Goal: Transaction & Acquisition: Obtain resource

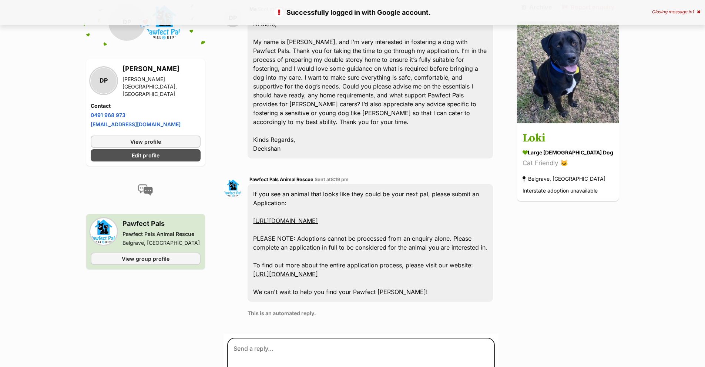
scroll to position [185, 0]
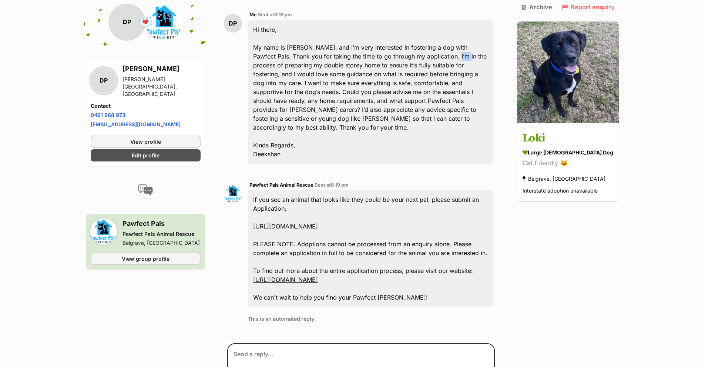
drag, startPoint x: 433, startPoint y: 58, endPoint x: 441, endPoint y: 60, distance: 7.9
click at [441, 60] on div "Hi there, My name is Deekshan Prabhu, and I’m very interested in fostering a do…" at bounding box center [369, 92] width 245 height 144
click at [435, 68] on div "Hi there, My name is Deekshan Prabhu, and I’m very interested in fostering a do…" at bounding box center [369, 92] width 245 height 144
drag, startPoint x: 435, startPoint y: 68, endPoint x: 357, endPoint y: 74, distance: 78.0
click at [358, 71] on div "Hi there, My name is Deekshan Prabhu, and I’m very interested in fostering a do…" at bounding box center [369, 92] width 245 height 144
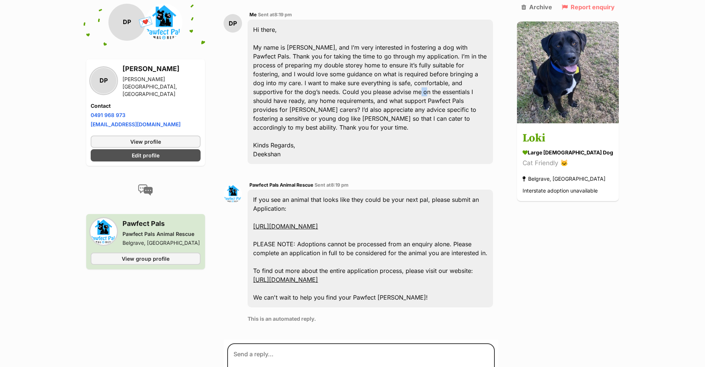
drag, startPoint x: 346, startPoint y: 94, endPoint x: 354, endPoint y: 93, distance: 8.1
click at [354, 93] on div "Hi there, My name is Deekshan Prabhu, and I’m very interested in fostering a do…" at bounding box center [369, 92] width 245 height 144
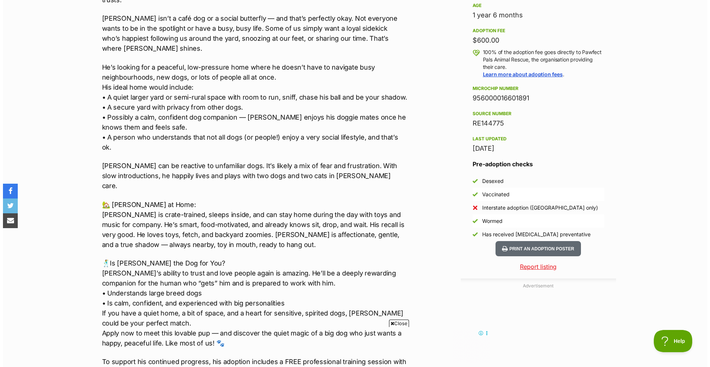
scroll to position [740, 0]
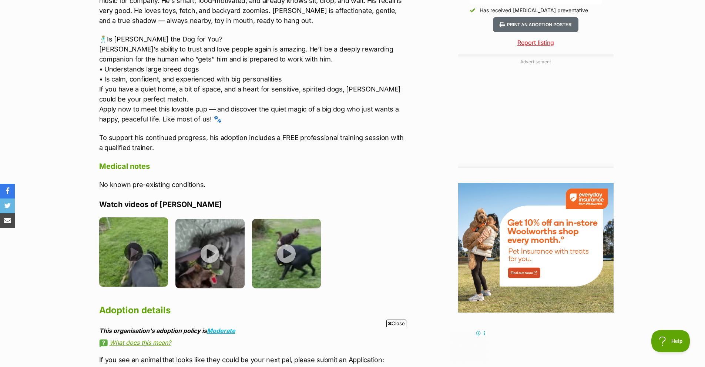
click at [128, 217] on img at bounding box center [133, 251] width 69 height 69
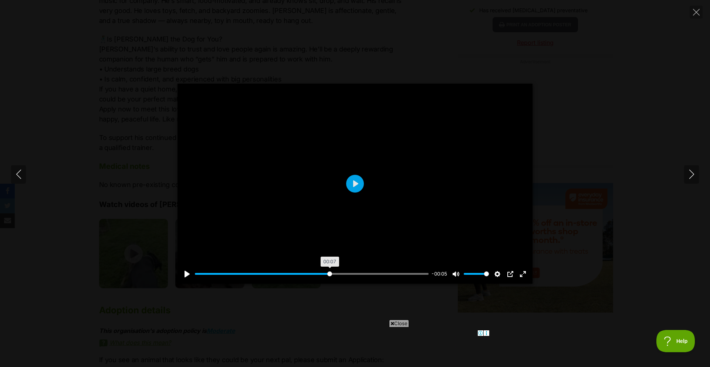
drag, startPoint x: 329, startPoint y: 272, endPoint x: 361, endPoint y: 270, distance: 32.2
click at [330, 272] on input "Seek" at bounding box center [312, 273] width 234 height 7
click at [373, 269] on div "Pause Play % buffered 00:09 -00:05 Unmute Mute Disable captions Enable captions…" at bounding box center [355, 269] width 355 height 28
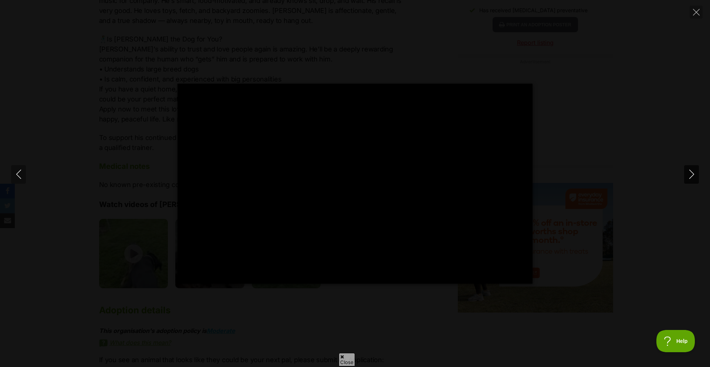
click at [688, 171] on icon "Next" at bounding box center [691, 173] width 9 height 9
type input "67"
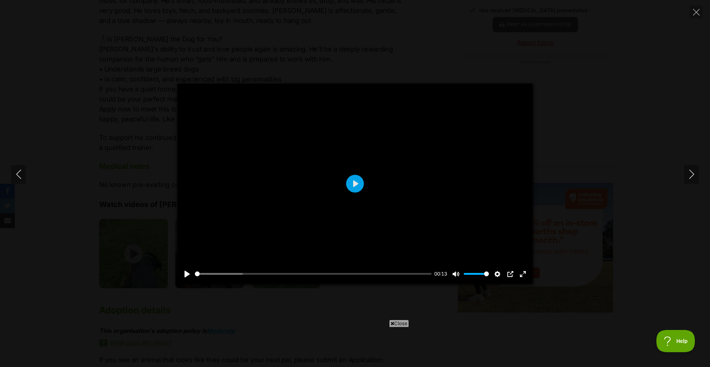
scroll to position [0, 0]
click at [351, 270] on input "Seek" at bounding box center [312, 273] width 234 height 7
click at [407, 276] on input "Seek" at bounding box center [312, 273] width 234 height 7
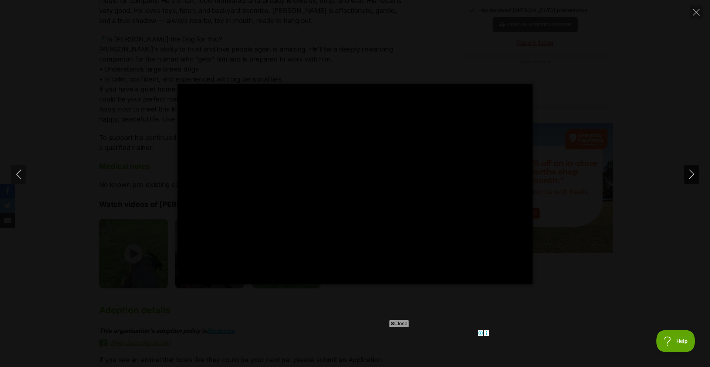
type input "100"
click at [693, 173] on icon "Next" at bounding box center [691, 173] width 9 height 9
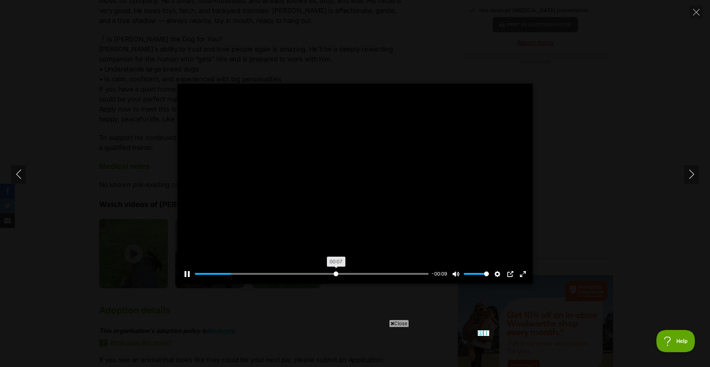
click at [336, 272] on input "Seek" at bounding box center [312, 273] width 234 height 7
click at [684, 179] on button "Next" at bounding box center [691, 174] width 15 height 18
type input "99.23"
drag, startPoint x: 409, startPoint y: 273, endPoint x: 425, endPoint y: 272, distance: 15.9
click at [410, 273] on input "Seek" at bounding box center [312, 273] width 234 height 7
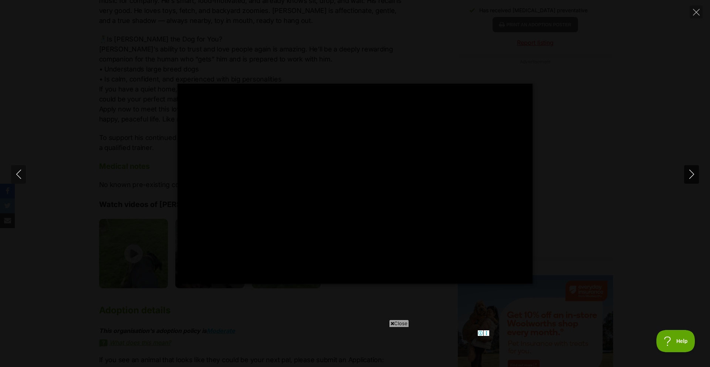
click at [688, 168] on button "Next" at bounding box center [691, 174] width 15 height 18
type input "96.19"
click at [650, 135] on div "Pause Play % buffered 00:13 -00:13 Unmute Mute Disable captions Enable captions…" at bounding box center [355, 184] width 710 height 200
type input "4.16"
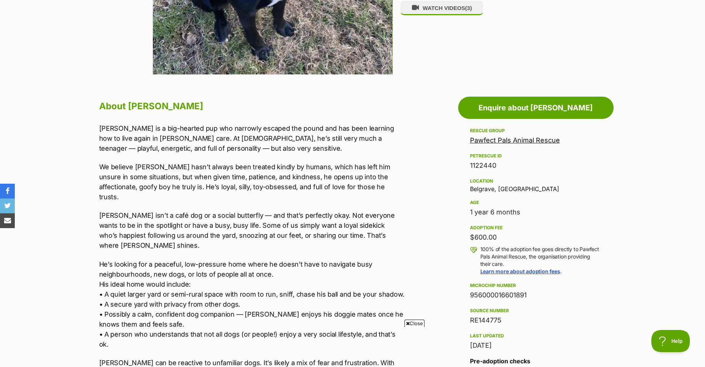
scroll to position [259, 0]
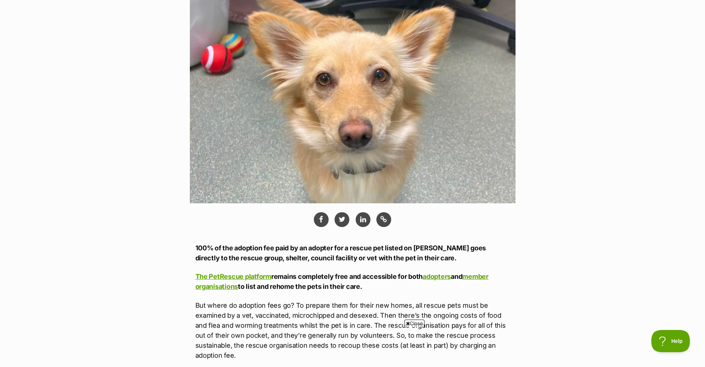
scroll to position [148, 0]
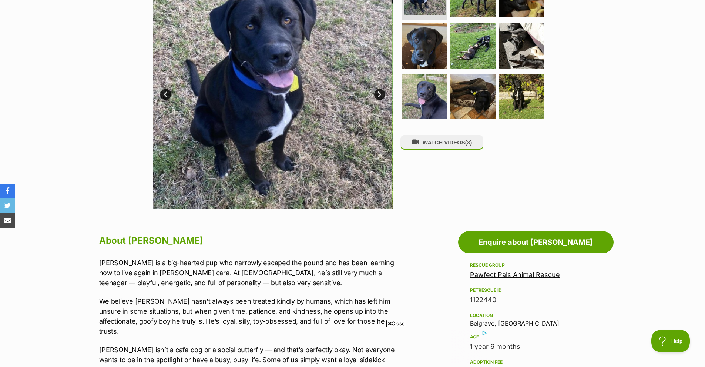
drag, startPoint x: 437, startPoint y: 179, endPoint x: 431, endPoint y: 178, distance: 5.4
click at [431, 178] on div "WATCH VIDEOS (3)" at bounding box center [476, 89] width 152 height 240
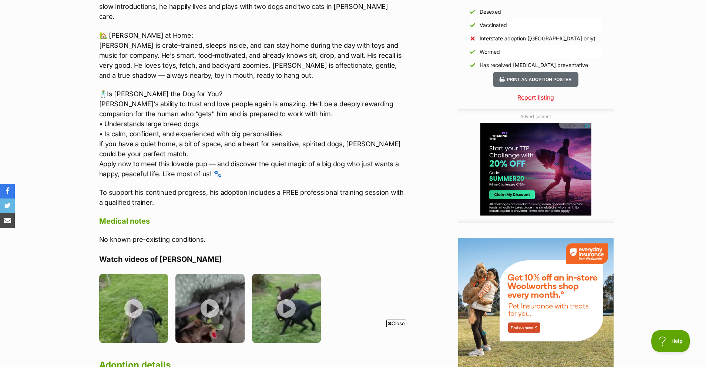
scroll to position [634, 0]
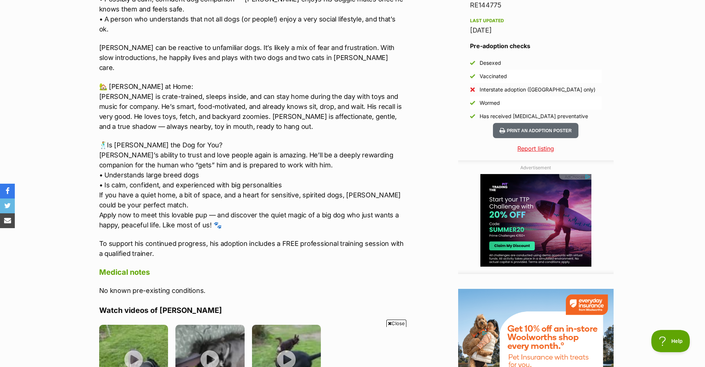
click at [212, 219] on div "About Loki Loki is a big-hearted pup who narrowly escaped the pound and has bee…" at bounding box center [252, 174] width 306 height 782
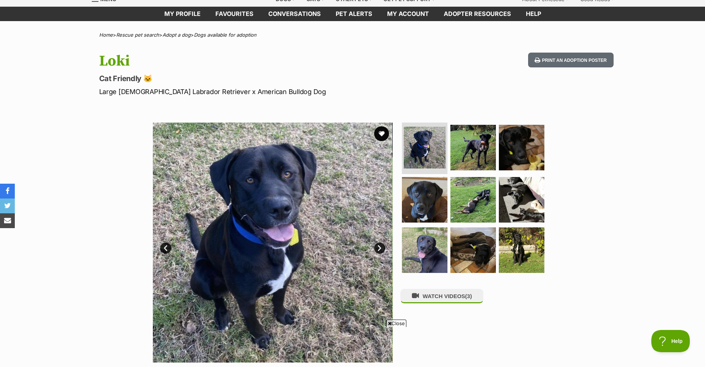
scroll to position [0, 0]
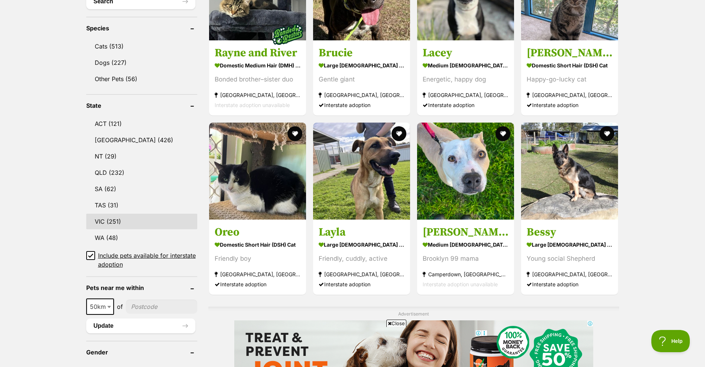
click at [146, 225] on link "VIC (251)" at bounding box center [141, 221] width 111 height 16
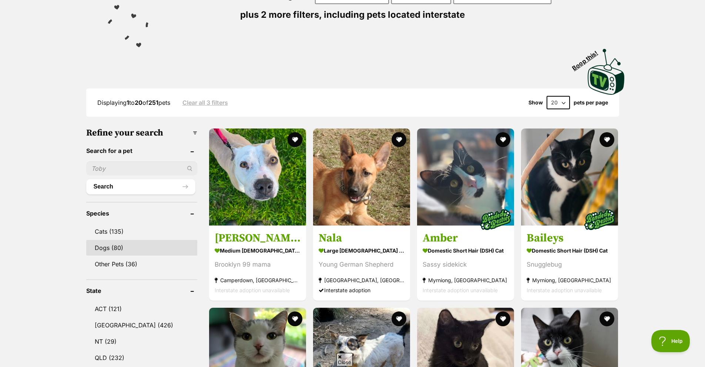
click at [153, 252] on link "Dogs (80)" at bounding box center [141, 248] width 111 height 16
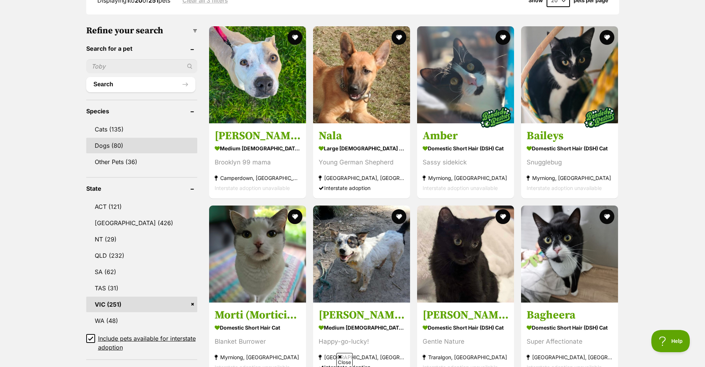
scroll to position [222, 0]
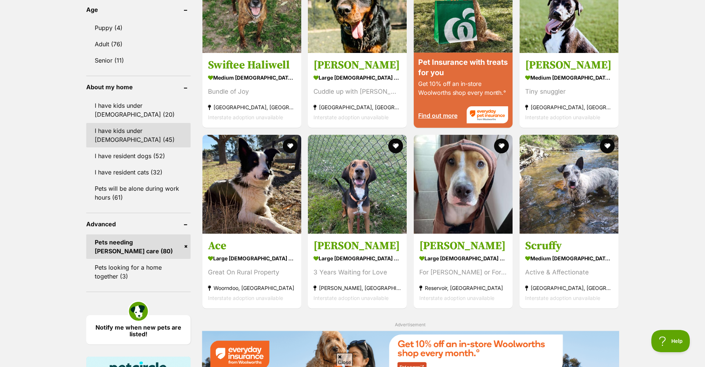
click at [169, 136] on link "I have kids under 12 years old (45)" at bounding box center [138, 135] width 104 height 24
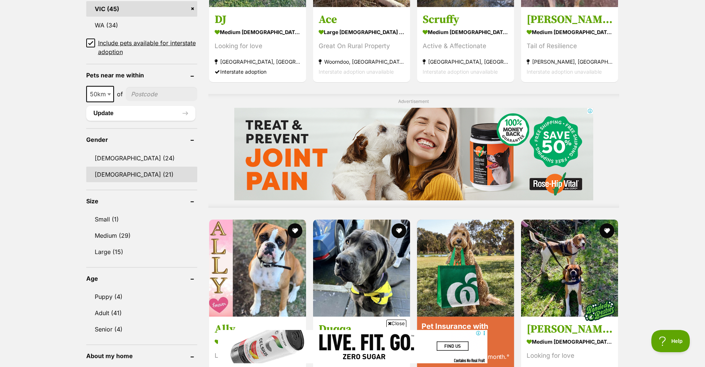
scroll to position [518, 0]
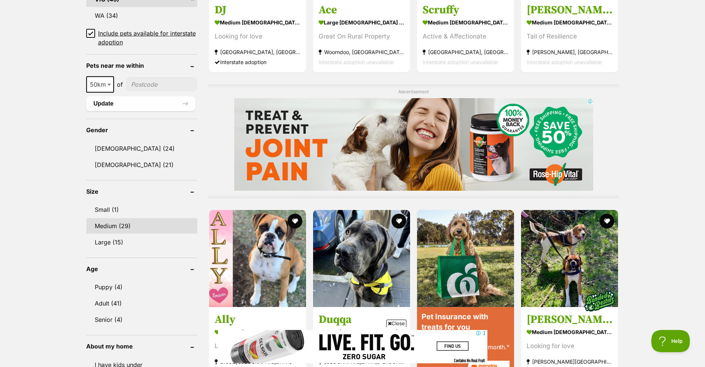
click at [149, 228] on link "Medium (29)" at bounding box center [141, 226] width 111 height 16
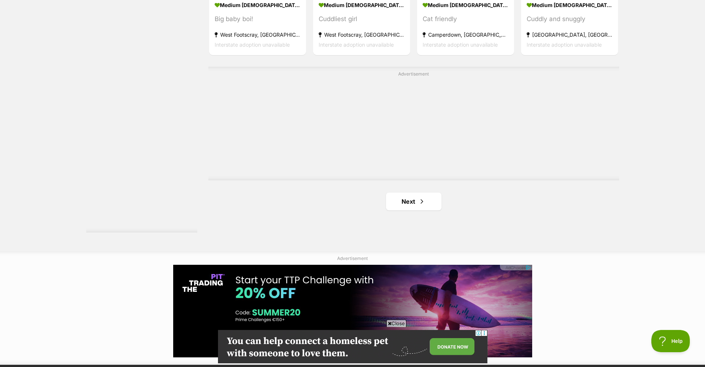
scroll to position [1295, 0]
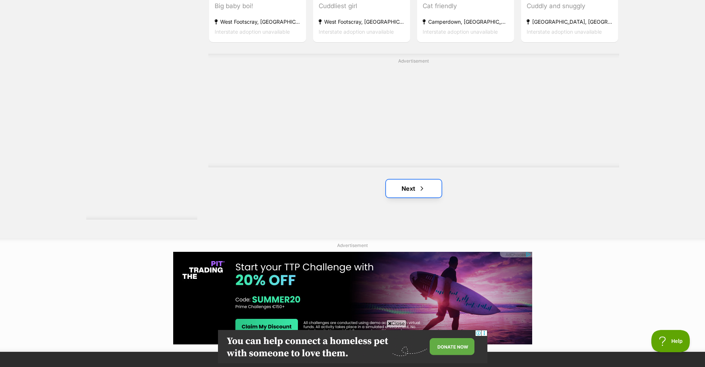
click at [410, 188] on link "Next" at bounding box center [413, 188] width 55 height 18
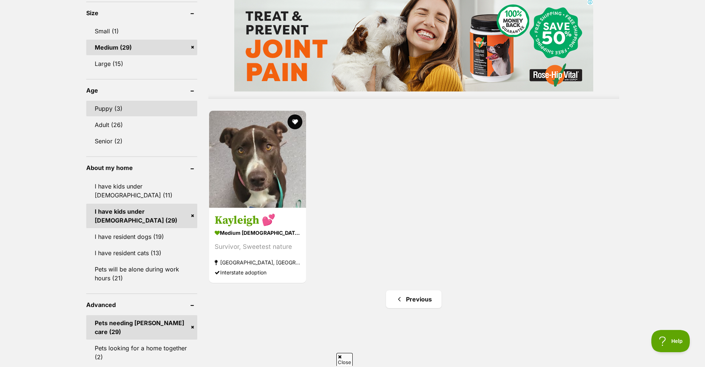
click at [156, 108] on link "Puppy (3)" at bounding box center [141, 109] width 111 height 16
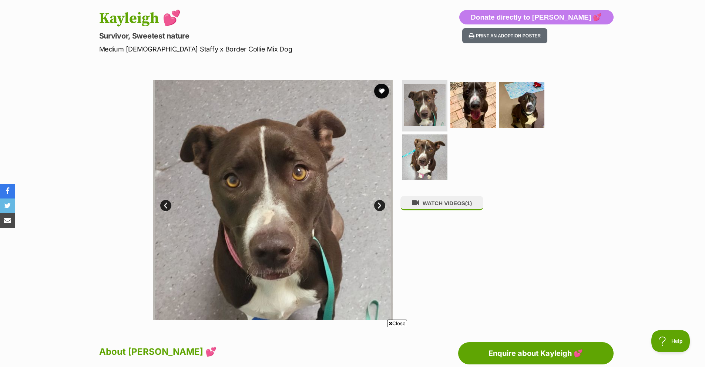
drag, startPoint x: 374, startPoint y: 199, endPoint x: 376, endPoint y: 202, distance: 4.0
click at [374, 200] on img at bounding box center [273, 200] width 240 height 240
click at [377, 202] on link "Next" at bounding box center [379, 205] width 11 height 11
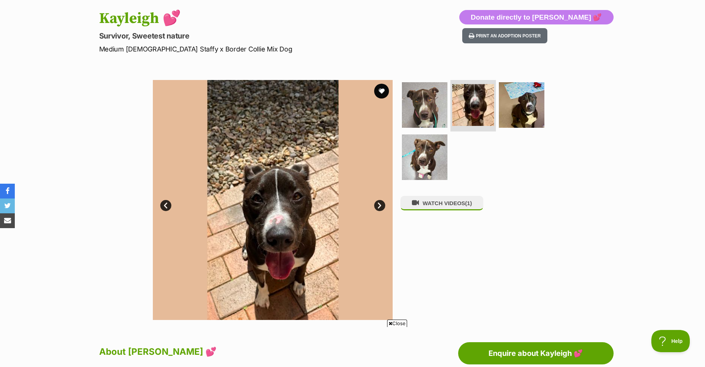
click at [377, 202] on link "Next" at bounding box center [379, 205] width 11 height 11
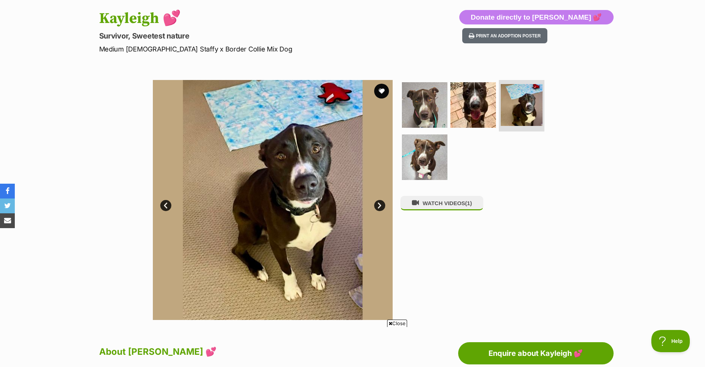
click at [377, 202] on link "Next" at bounding box center [379, 205] width 11 height 11
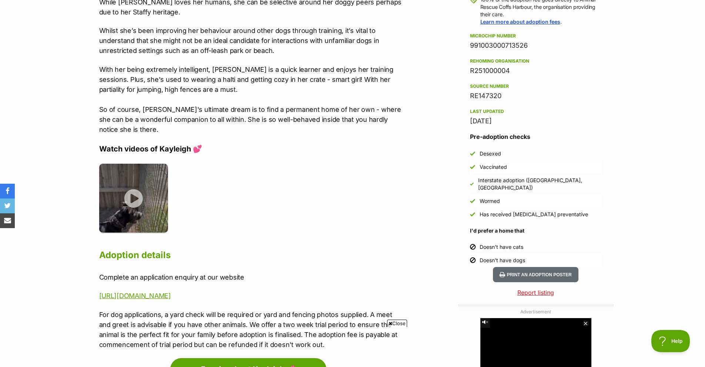
scroll to position [629, 0]
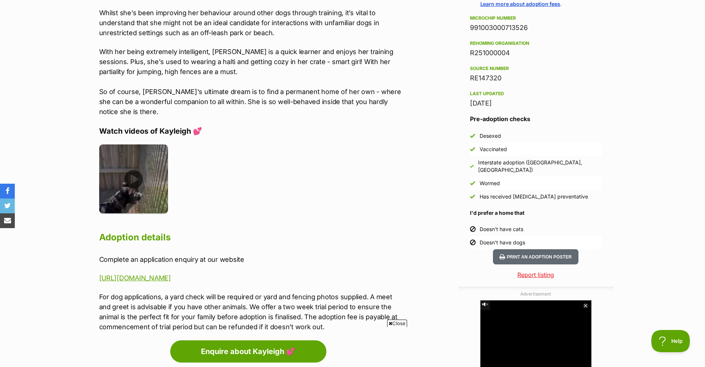
click at [126, 171] on img at bounding box center [133, 178] width 69 height 69
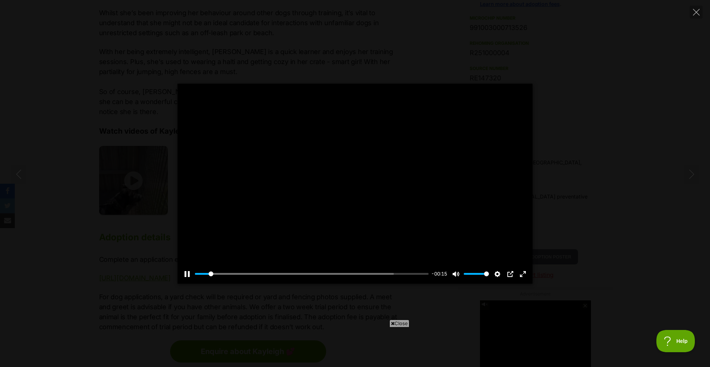
click at [301, 270] on div "Pause Play % buffered 00:07 -00:15 Unmute Mute Disable captions Enable captions…" at bounding box center [355, 269] width 355 height 28
click at [312, 274] on input "Seek" at bounding box center [312, 273] width 234 height 7
click at [138, 223] on div "Pause Play % buffered 00:07 -00:07 Unmute Mute Disable captions Enable captions…" at bounding box center [355, 184] width 710 height 200
type input "54.45"
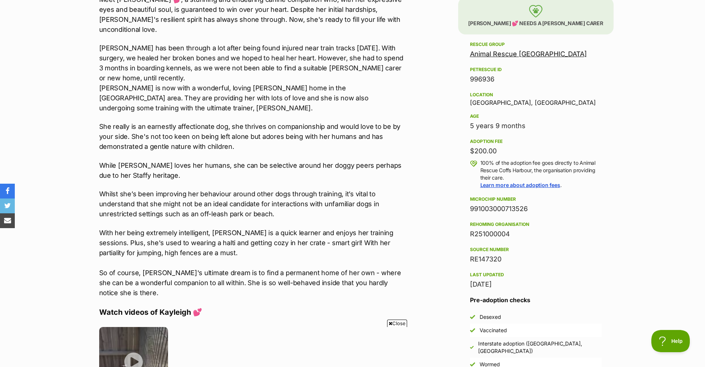
scroll to position [444, 0]
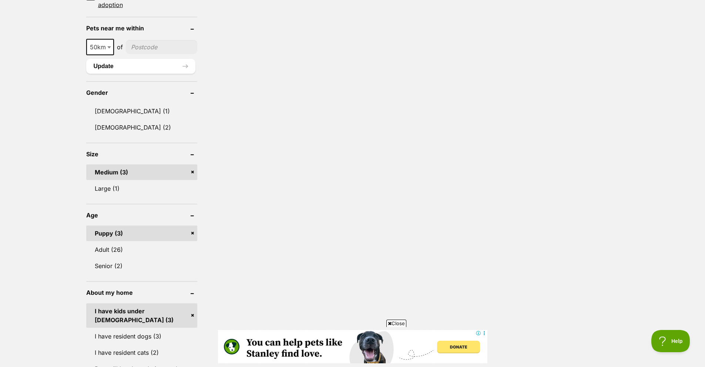
scroll to position [518, 0]
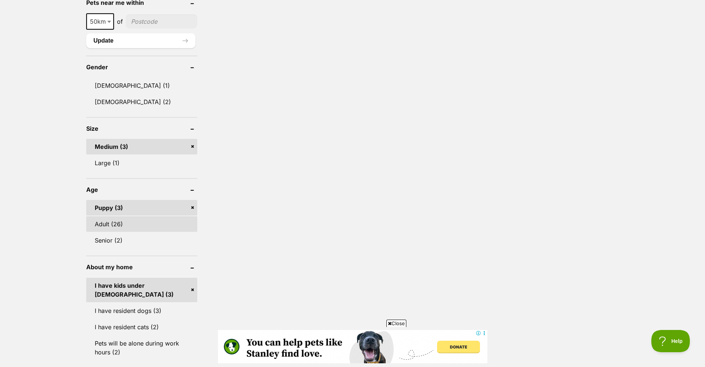
click at [143, 222] on link "Adult (26)" at bounding box center [141, 224] width 111 height 16
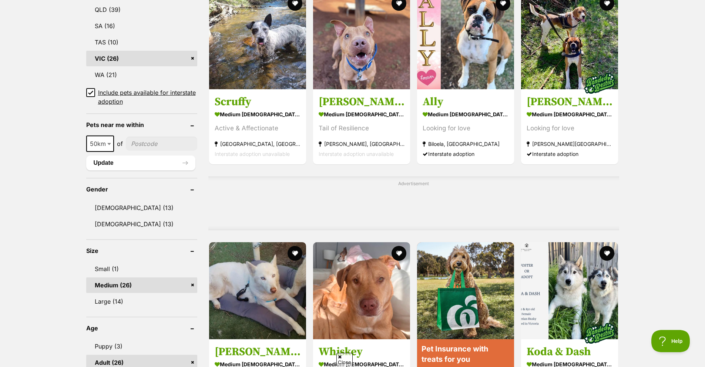
scroll to position [407, 0]
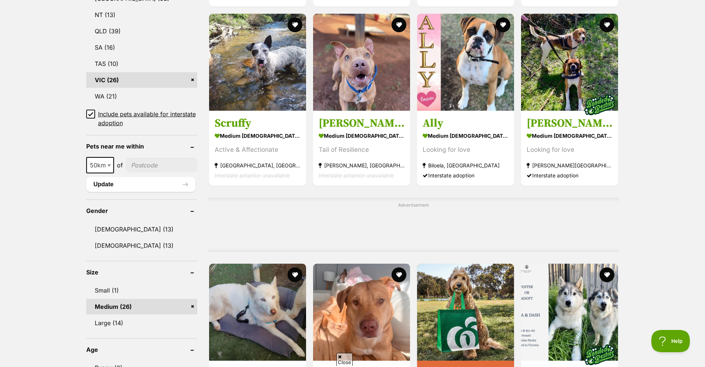
click at [92, 113] on icon at bounding box center [90, 113] width 4 height 3
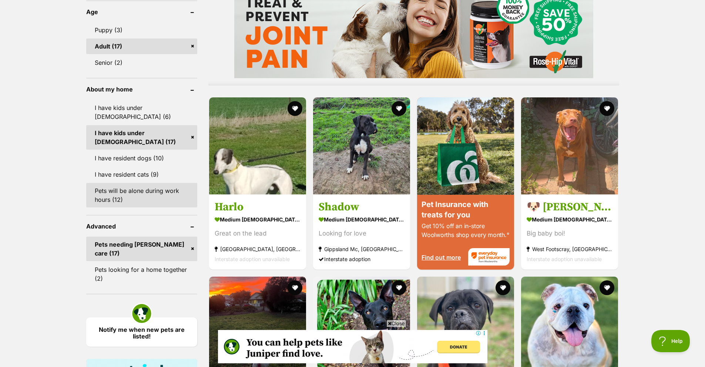
scroll to position [666, 0]
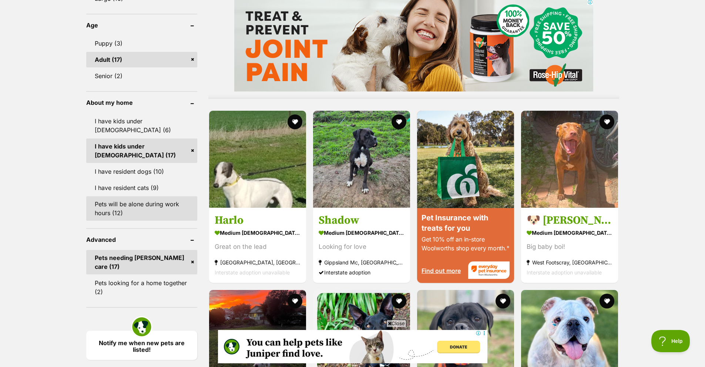
click at [155, 196] on link "Pets will be alone during work hours (12)" at bounding box center [141, 208] width 111 height 24
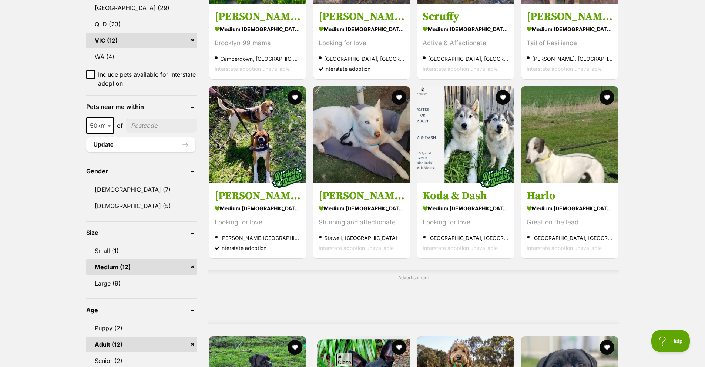
scroll to position [407, 0]
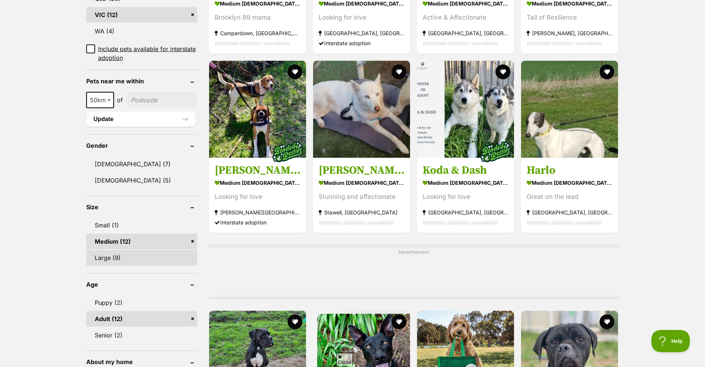
click at [167, 257] on link "Large (9)" at bounding box center [141, 258] width 111 height 16
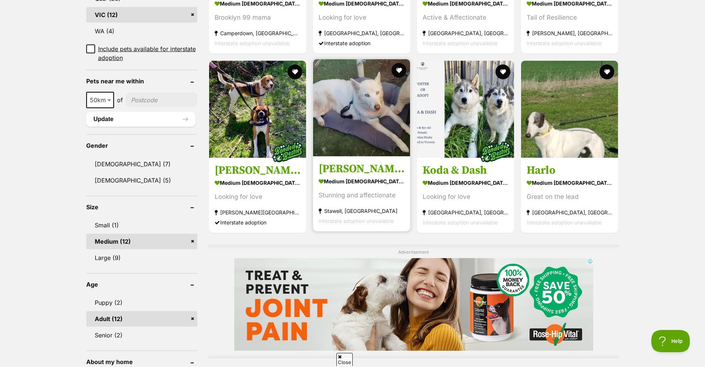
scroll to position [0, 0]
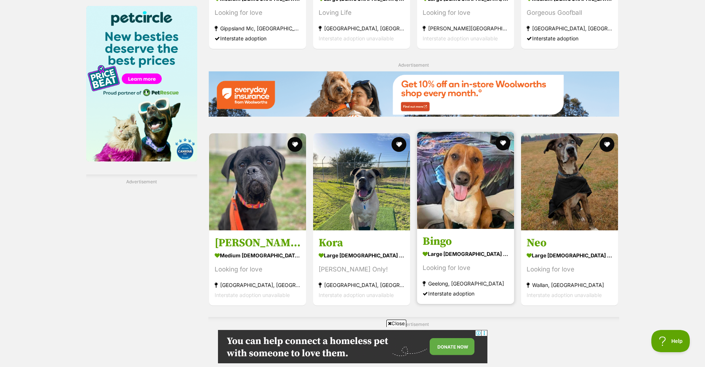
scroll to position [999, 0]
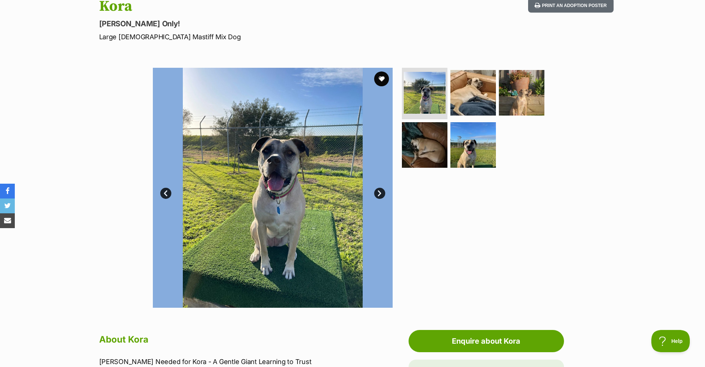
scroll to position [148, 0]
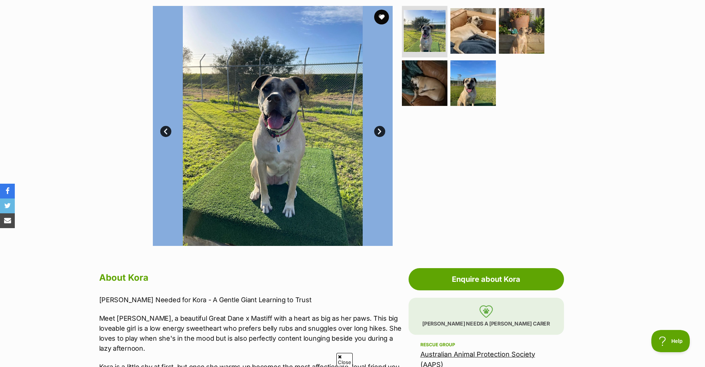
click at [381, 131] on link "Next" at bounding box center [379, 131] width 11 height 11
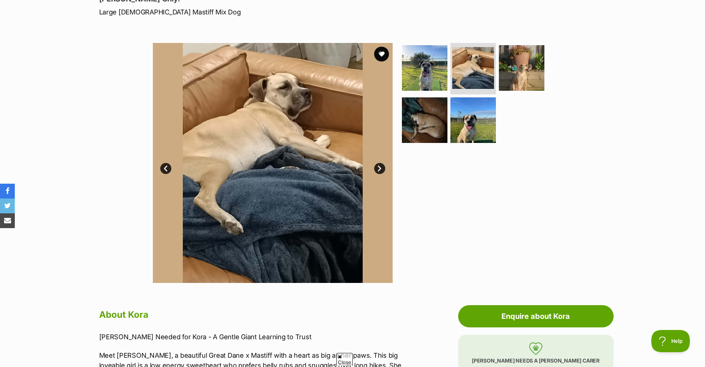
scroll to position [0, 0]
click at [375, 168] on link "Next" at bounding box center [379, 168] width 11 height 11
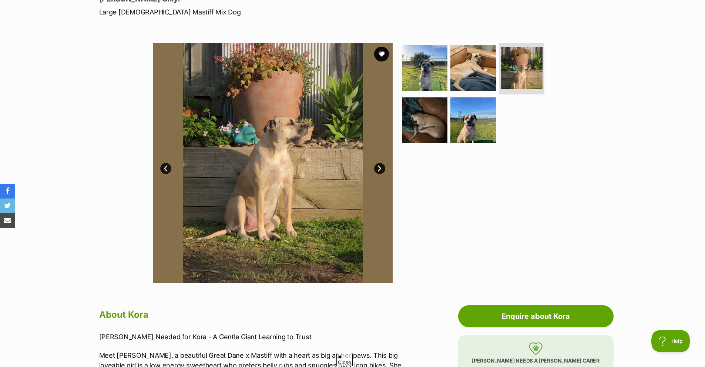
click at [375, 168] on link "Next" at bounding box center [379, 168] width 11 height 11
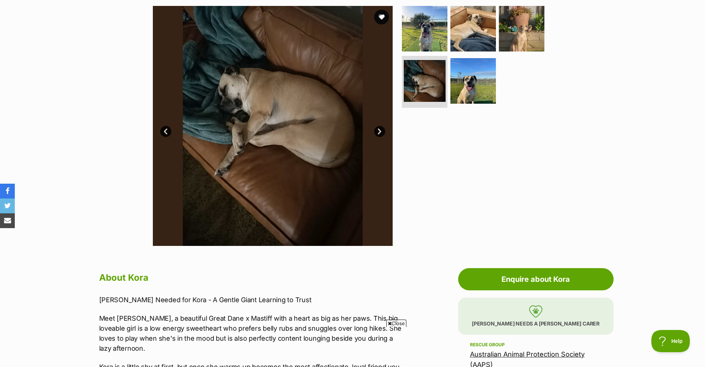
scroll to position [259, 0]
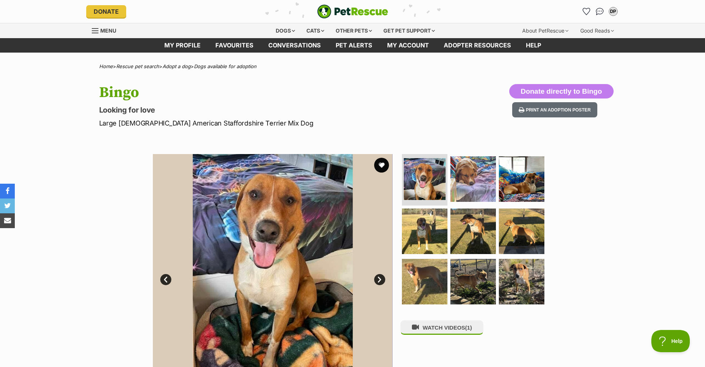
click at [381, 282] on link "Next" at bounding box center [379, 279] width 11 height 11
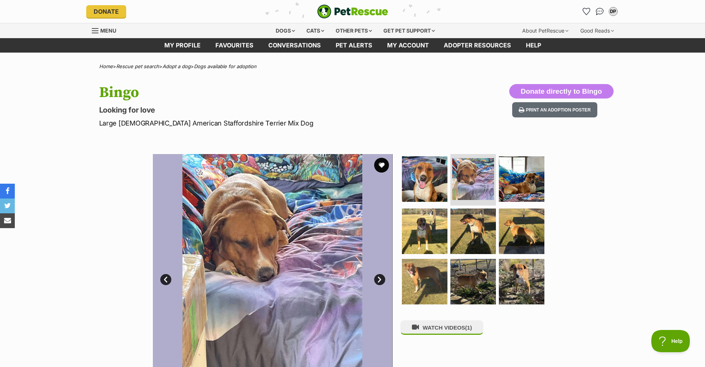
click at [381, 282] on link "Next" at bounding box center [379, 279] width 11 height 11
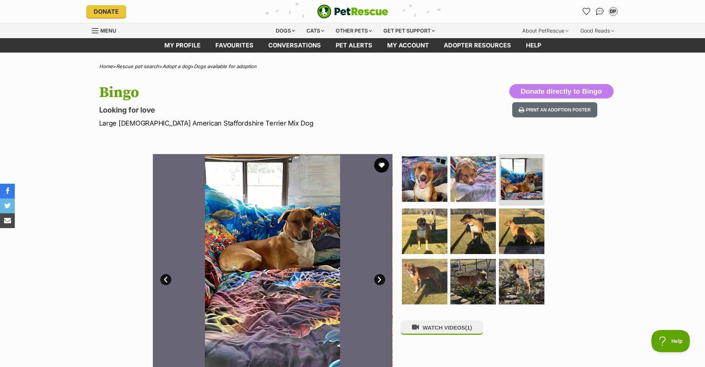
click at [381, 282] on link "Next" at bounding box center [379, 279] width 11 height 11
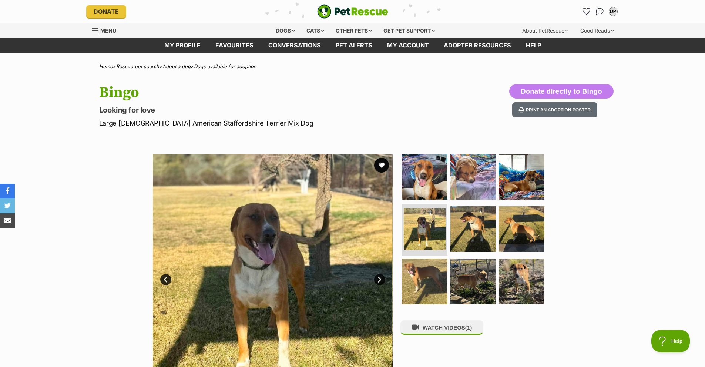
click at [381, 282] on link "Next" at bounding box center [379, 279] width 11 height 11
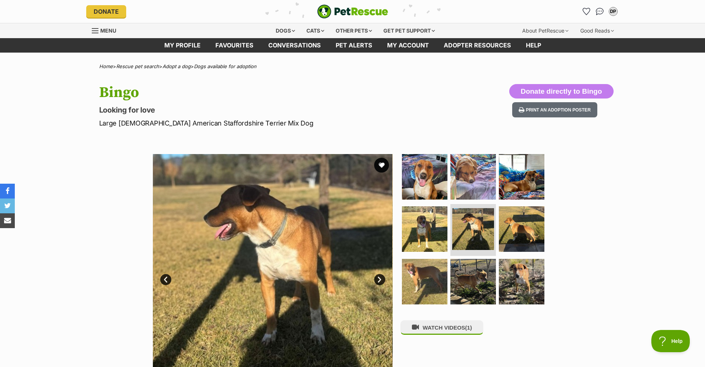
click at [381, 282] on link "Next" at bounding box center [379, 279] width 11 height 11
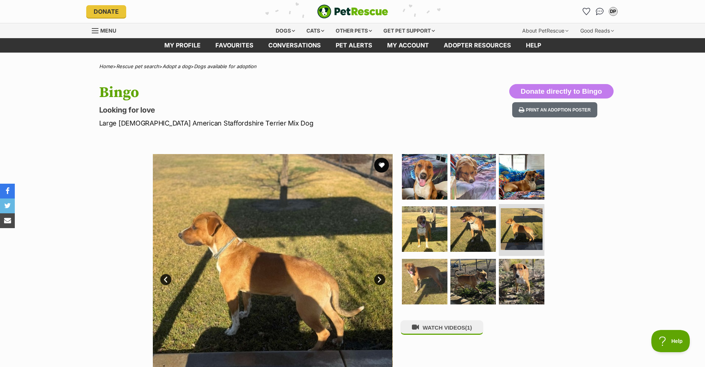
click at [381, 282] on link "Next" at bounding box center [379, 279] width 11 height 11
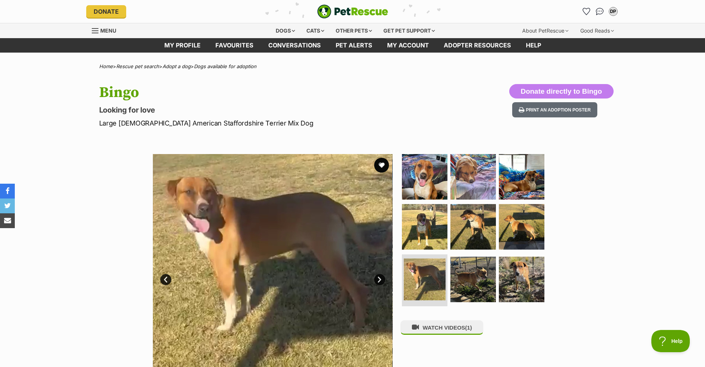
click at [381, 280] on link "Next" at bounding box center [379, 279] width 11 height 11
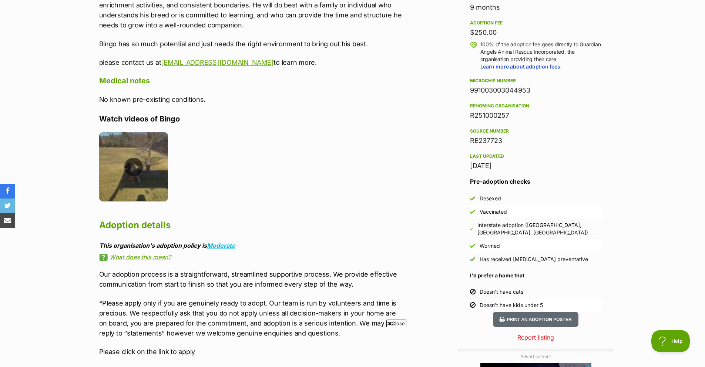
scroll to position [592, 0]
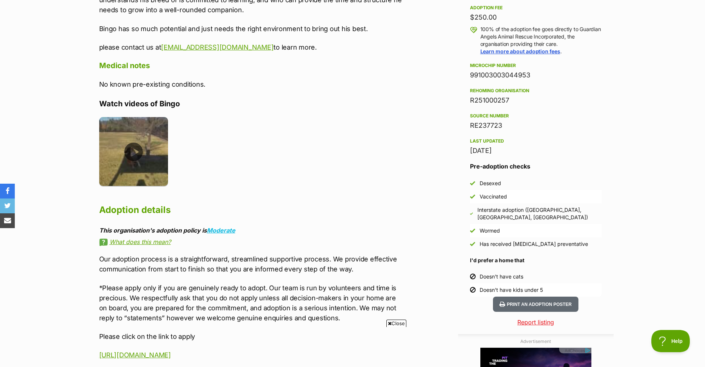
click at [150, 144] on img at bounding box center [133, 151] width 69 height 69
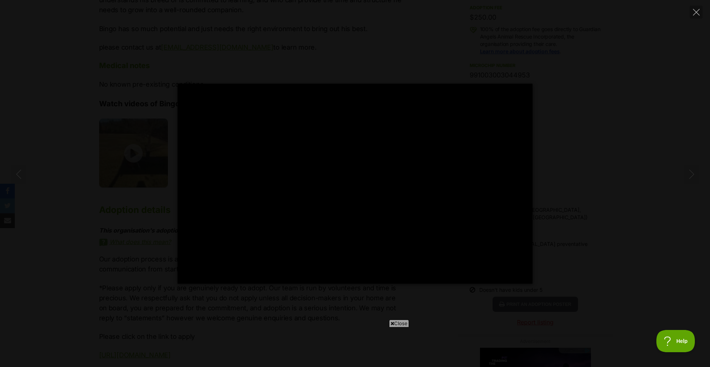
click at [151, 146] on div "Pause Play % buffered 00:00 -00:17 Unmute Mute Disable captions Enable captions…" at bounding box center [355, 184] width 710 height 200
type input "15.12"
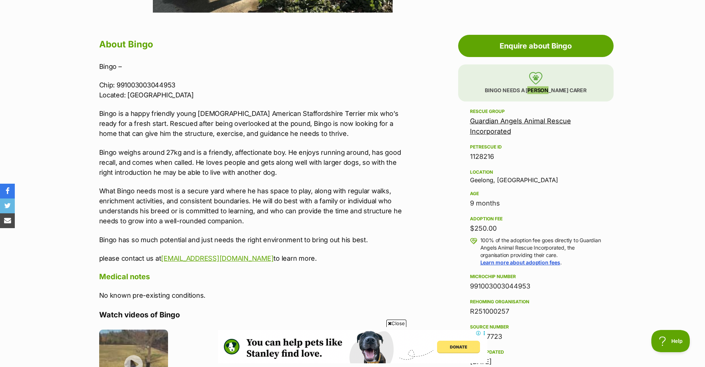
scroll to position [444, 0]
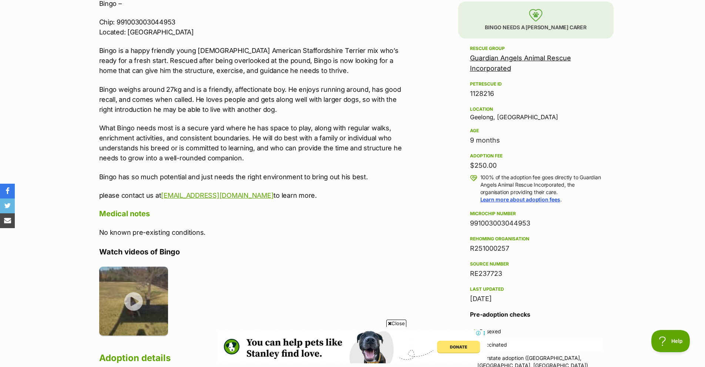
click at [266, 302] on ul at bounding box center [252, 303] width 306 height 74
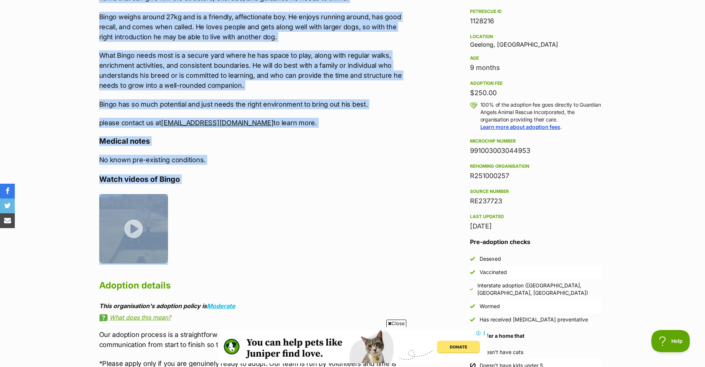
scroll to position [518, 0]
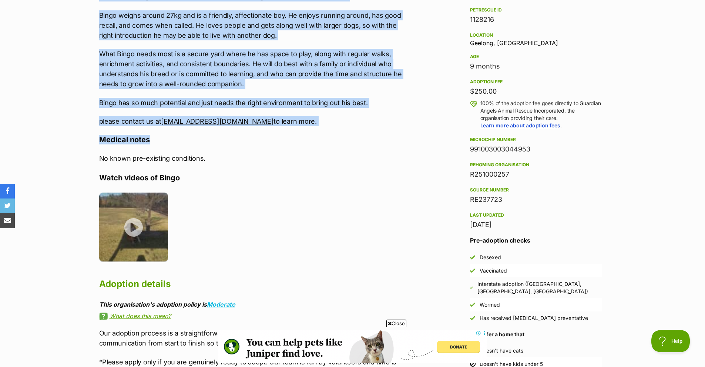
drag, startPoint x: 96, startPoint y: 168, endPoint x: 314, endPoint y: 128, distance: 221.8
click at [314, 128] on div "About Bingo Bingo – Chip: 991003003044953 Located: Geelong VIC Bingo is a happy…" at bounding box center [248, 180] width 313 height 563
copy div "Chip: 991003003044953 Located: Geelong VIC Bingo is a happy friendly young male…"
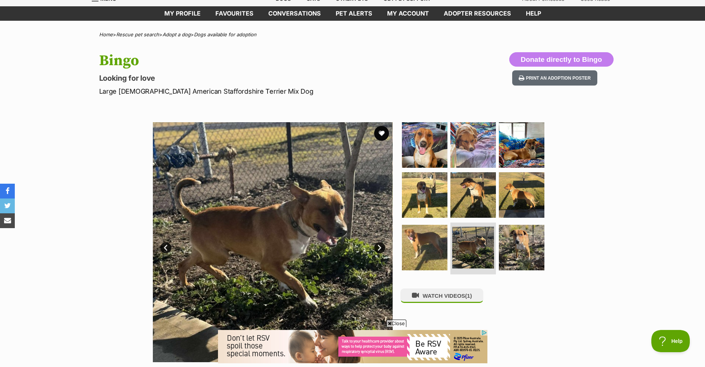
scroll to position [0, 0]
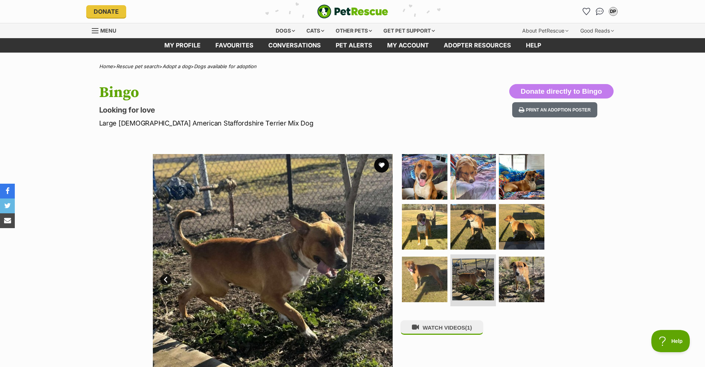
click at [392, 283] on img at bounding box center [512, 274] width 240 height 240
click at [387, 282] on img at bounding box center [272, 274] width 240 height 240
click at [384, 280] on link "Next" at bounding box center [379, 279] width 11 height 11
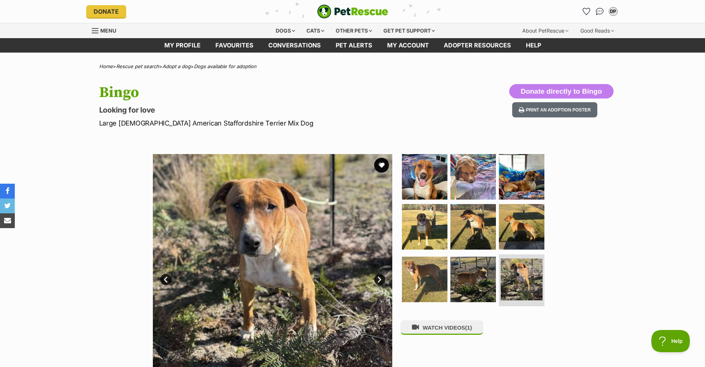
click at [381, 279] on link "Next" at bounding box center [379, 279] width 11 height 11
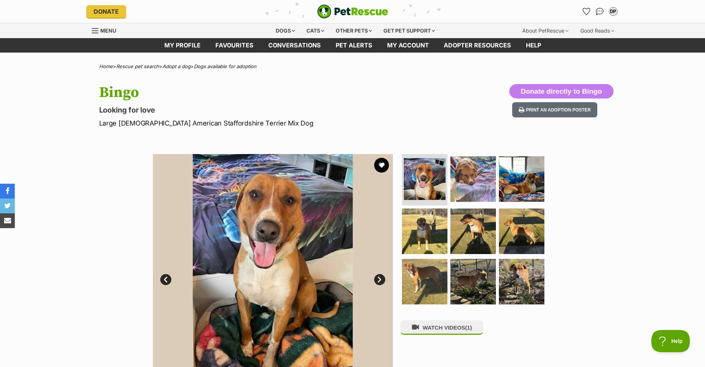
click at [381, 279] on link "Next" at bounding box center [379, 279] width 11 height 11
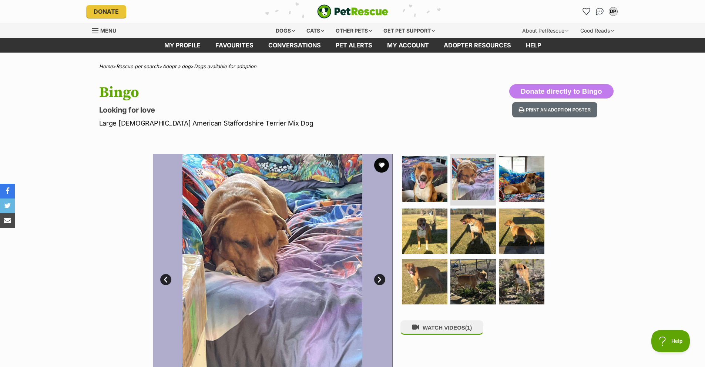
click at [381, 279] on link "Next" at bounding box center [379, 279] width 11 height 11
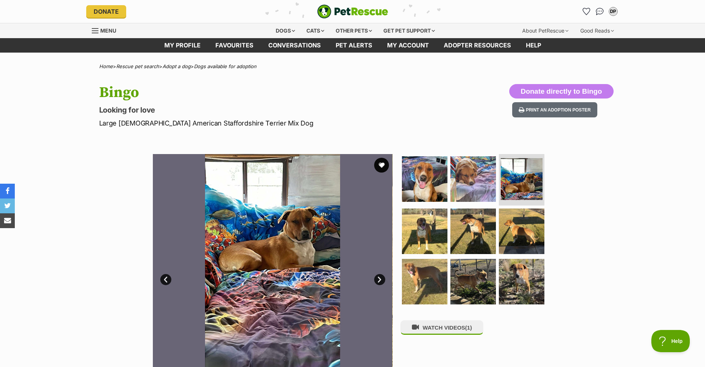
click at [381, 279] on link "Next" at bounding box center [379, 279] width 11 height 11
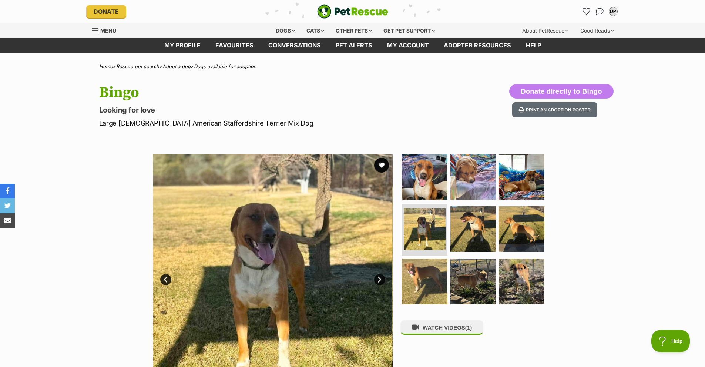
click at [381, 279] on link "Next" at bounding box center [379, 279] width 11 height 11
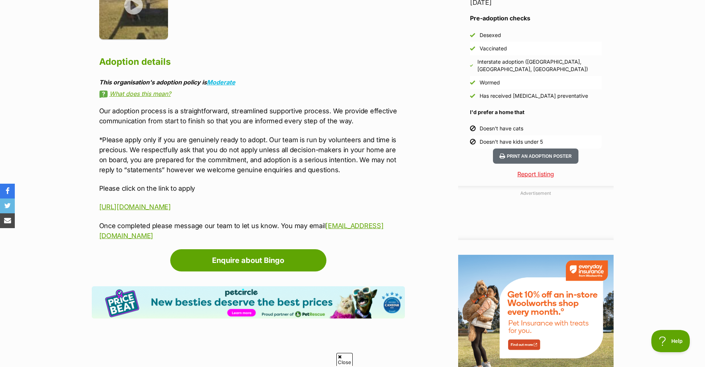
click at [206, 167] on p "*Please apply only if you are genuinely ready to adopt. Our team is run by volu…" at bounding box center [252, 155] width 306 height 40
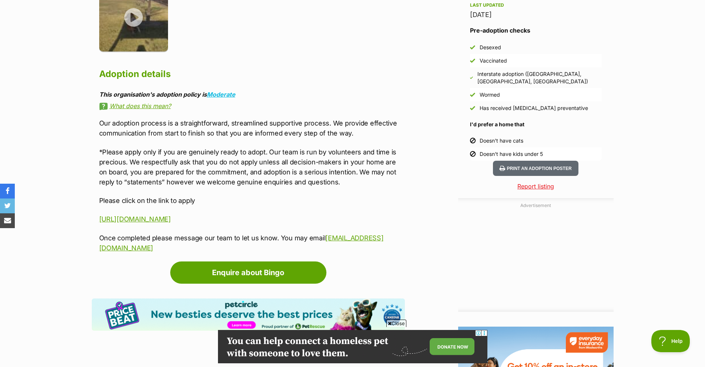
scroll to position [740, 0]
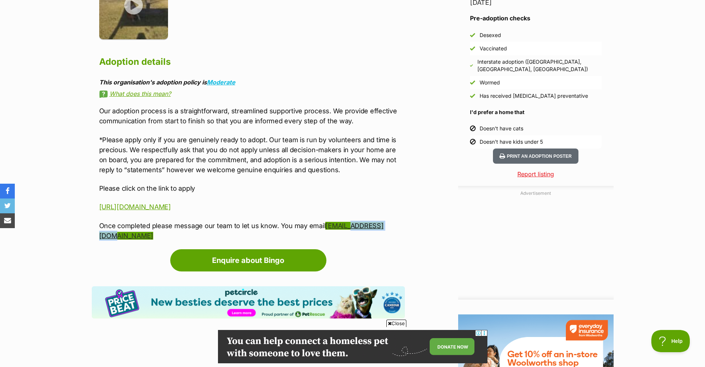
drag, startPoint x: 402, startPoint y: 223, endPoint x: 345, endPoint y: 227, distance: 56.7
click at [345, 227] on p "Once completed please message our team to let us know. You may email gaarinc21@…" at bounding box center [252, 230] width 306 height 20
copy link "21@gmail.com"
click at [400, 222] on p "Once completed please message our team to let us know. You may email gaarinc21@…" at bounding box center [252, 230] width 306 height 20
drag, startPoint x: 373, startPoint y: 223, endPoint x: 340, endPoint y: 227, distance: 32.8
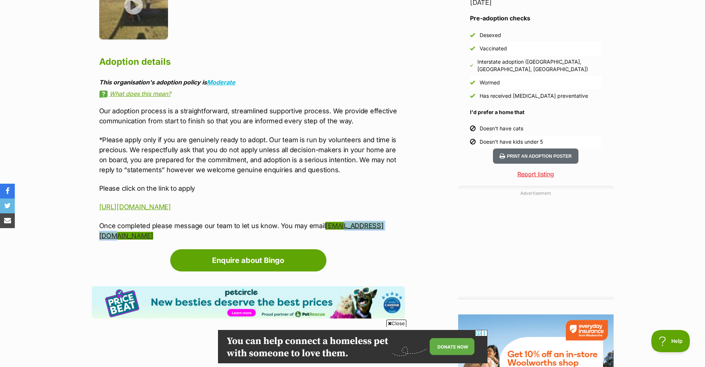
click at [340, 227] on p "Once completed please message our team to let us know. You may email gaarinc21@…" at bounding box center [252, 230] width 306 height 20
copy link "nc21@gmail.com"
click at [388, 196] on div "Our adoption process is a straightforward, streamlined supportive process. We p…" at bounding box center [252, 173] width 306 height 135
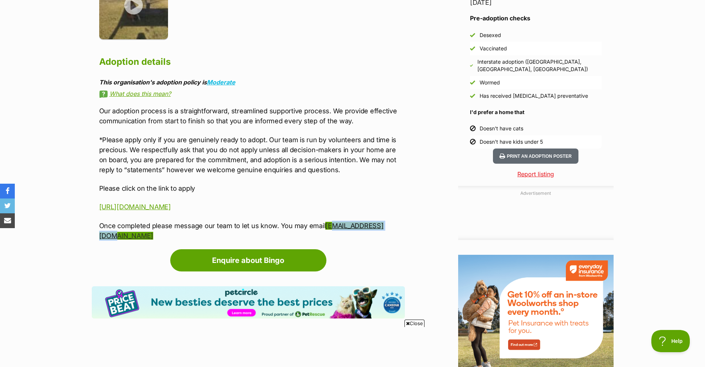
drag, startPoint x: 397, startPoint y: 220, endPoint x: 331, endPoint y: 228, distance: 66.7
click at [331, 228] on div "Our adoption process is a straightforward, streamlined supportive process. We p…" at bounding box center [252, 173] width 306 height 135
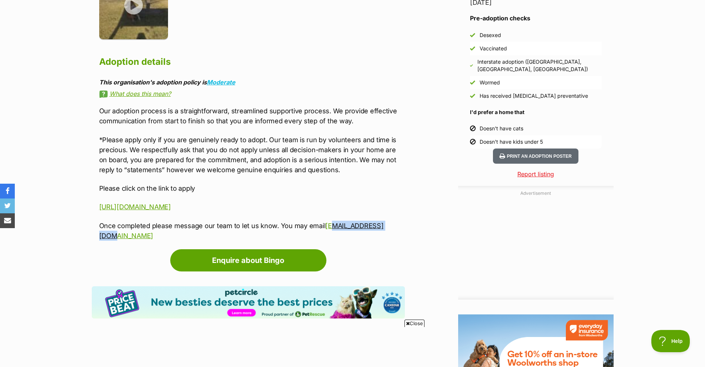
click at [400, 223] on p "Once completed please message our team to let us know. You may email gaarinc21@…" at bounding box center [252, 230] width 306 height 20
drag, startPoint x: 370, startPoint y: 220, endPoint x: 330, endPoint y: 224, distance: 40.5
click at [330, 224] on p "Once completed please message our team to let us know. You may email gaarinc21@…" at bounding box center [252, 230] width 306 height 20
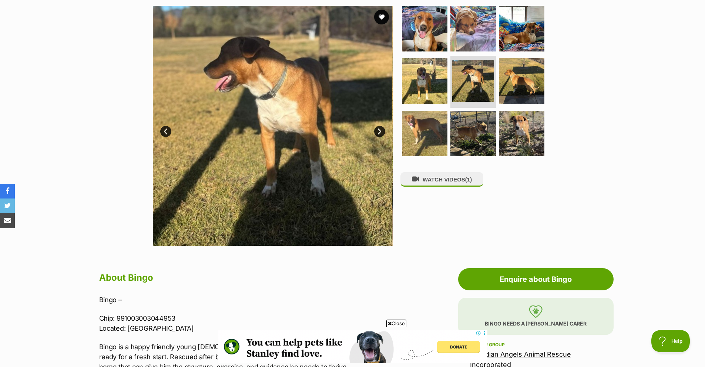
scroll to position [0, 0]
click at [376, 132] on link "Next" at bounding box center [379, 131] width 11 height 11
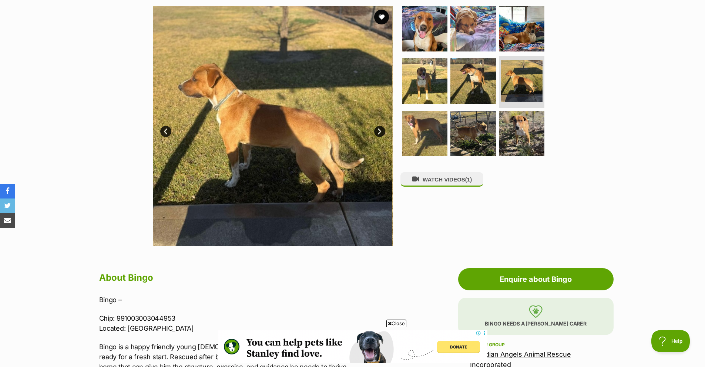
click at [376, 132] on link "Next" at bounding box center [379, 131] width 11 height 11
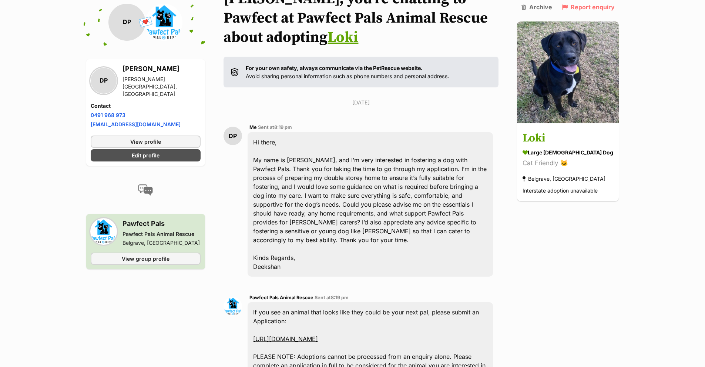
scroll to position [74, 0]
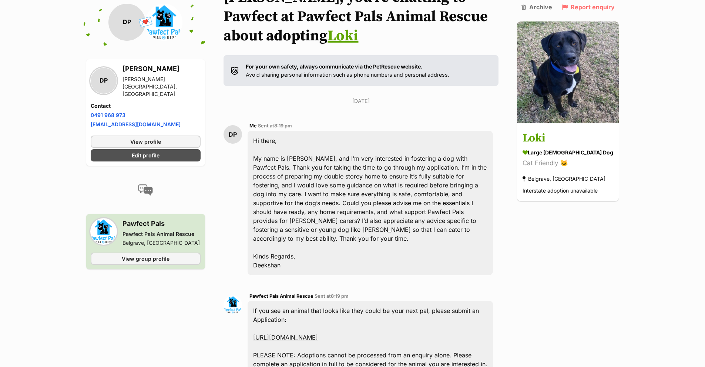
click at [481, 152] on div "Hi there, My name is [PERSON_NAME], and I’m very interested in fostering a dog …" at bounding box center [369, 203] width 245 height 144
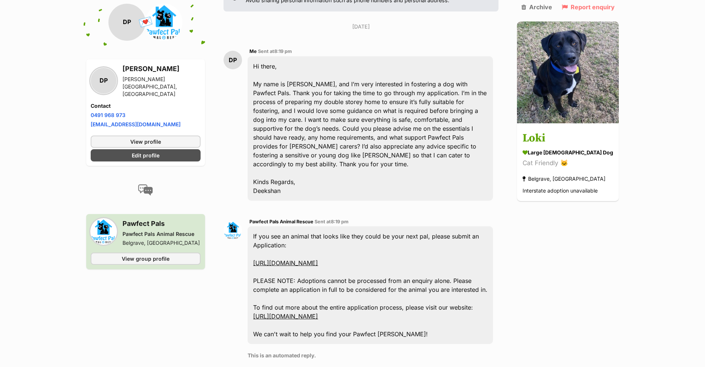
scroll to position [148, 0]
drag, startPoint x: 425, startPoint y: 148, endPoint x: 358, endPoint y: 129, distance: 70.3
click at [358, 129] on div "Hi there, My name is [PERSON_NAME], and I’m very interested in fostering a dog …" at bounding box center [369, 129] width 245 height 144
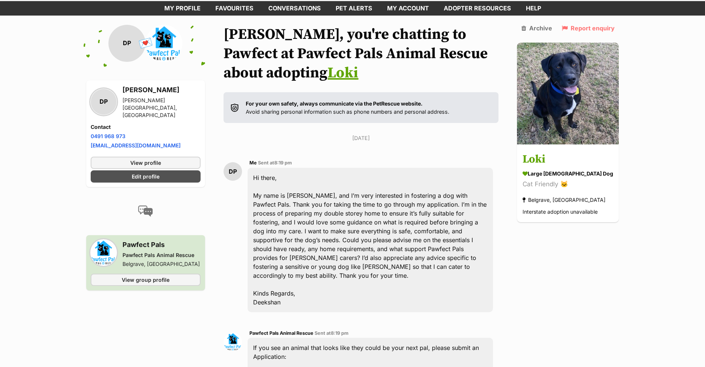
drag, startPoint x: 229, startPoint y: 174, endPoint x: 242, endPoint y: 142, distance: 34.6
click at [257, 149] on div "[DATE] DP Me Sent at 8:19 pm Hi there, My name is [PERSON_NAME], and I’m very i…" at bounding box center [360, 308] width 275 height 348
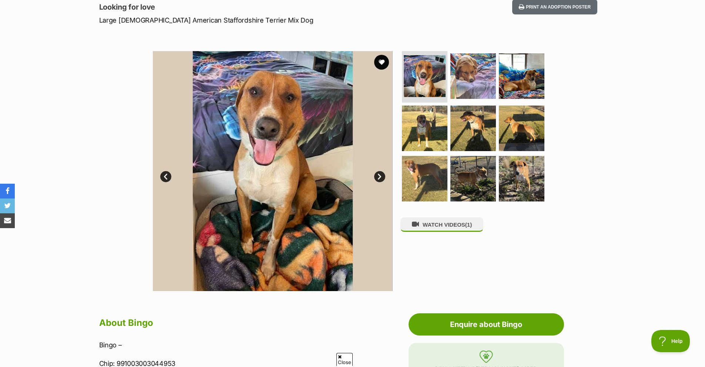
scroll to position [74, 0]
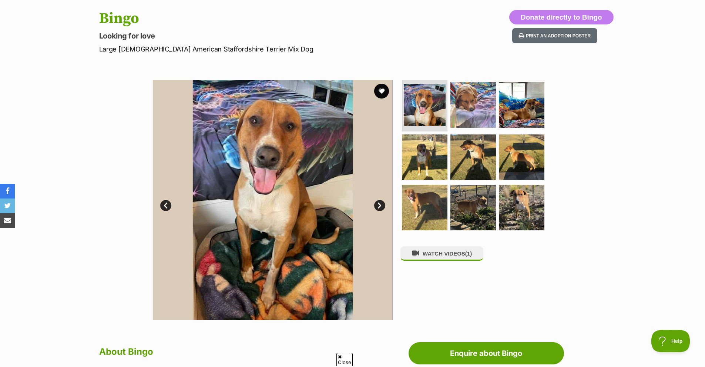
click at [384, 208] on link "Next" at bounding box center [379, 205] width 11 height 11
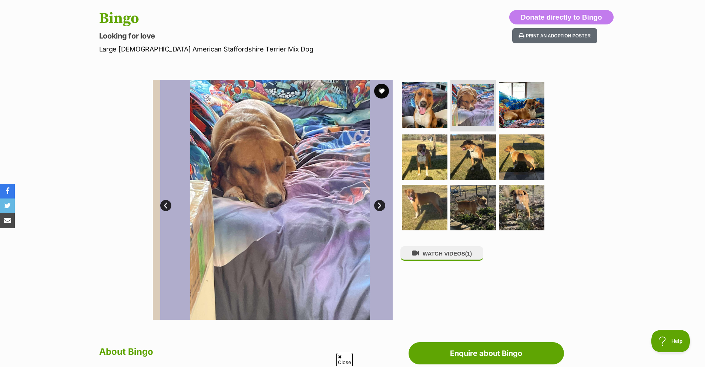
click at [384, 208] on link "Next" at bounding box center [379, 205] width 11 height 11
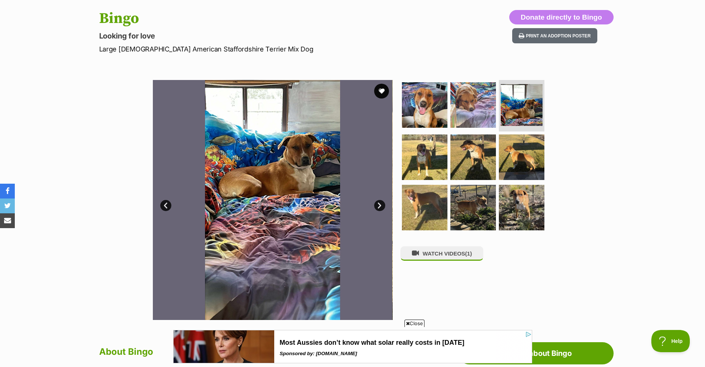
scroll to position [0, 0]
click at [384, 208] on link "Next" at bounding box center [379, 205] width 11 height 11
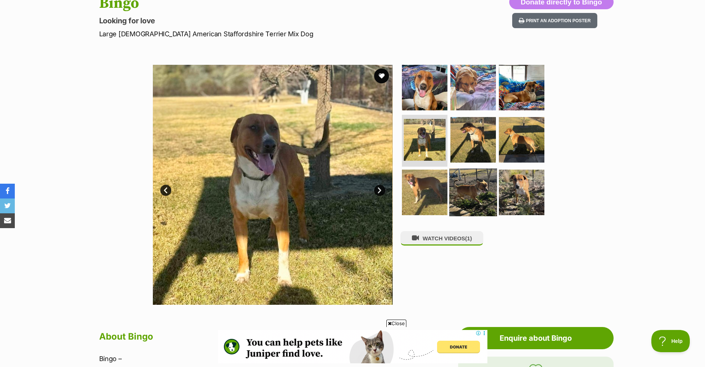
scroll to position [74, 0]
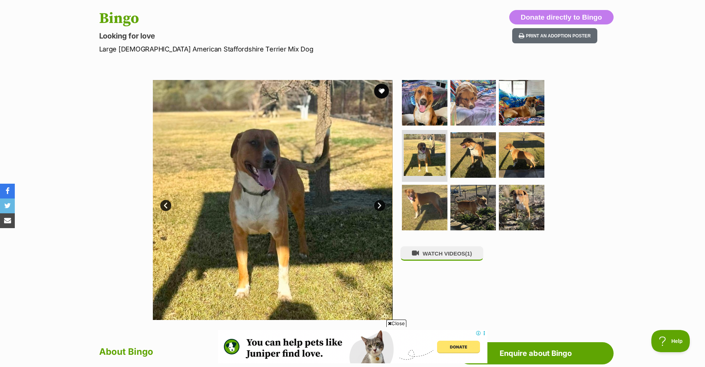
click at [375, 202] on link "Next" at bounding box center [379, 205] width 11 height 11
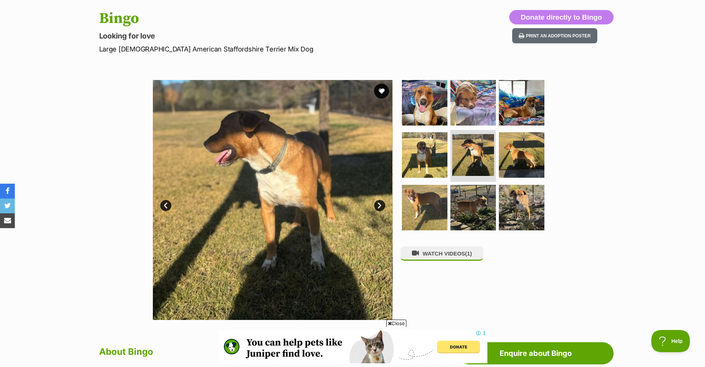
click at [375, 203] on link "Next" at bounding box center [379, 205] width 11 height 11
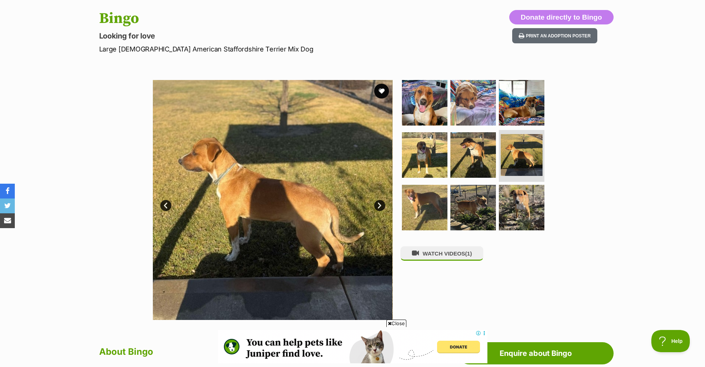
click at [375, 203] on link "Next" at bounding box center [379, 205] width 11 height 11
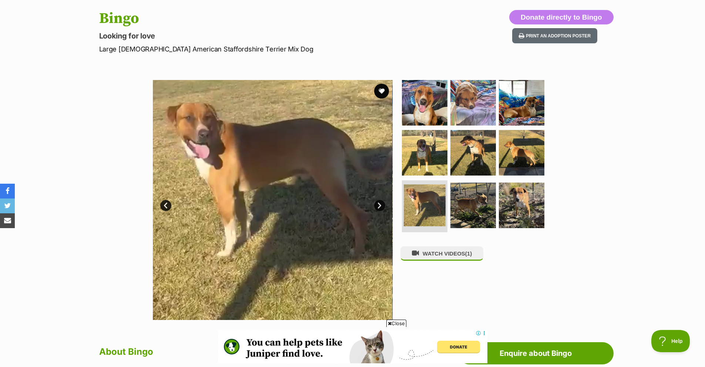
click at [375, 203] on link "Next" at bounding box center [379, 205] width 11 height 11
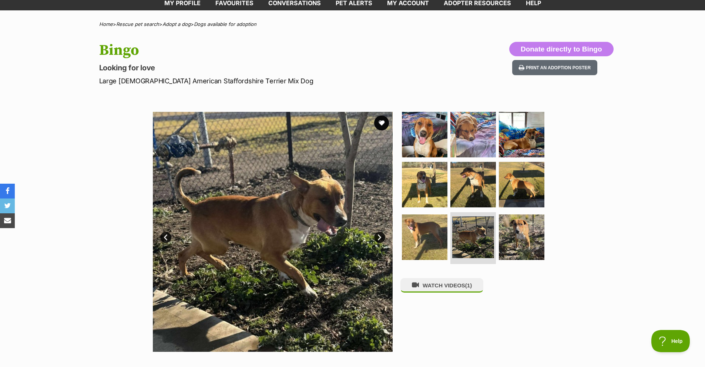
scroll to position [0, 0]
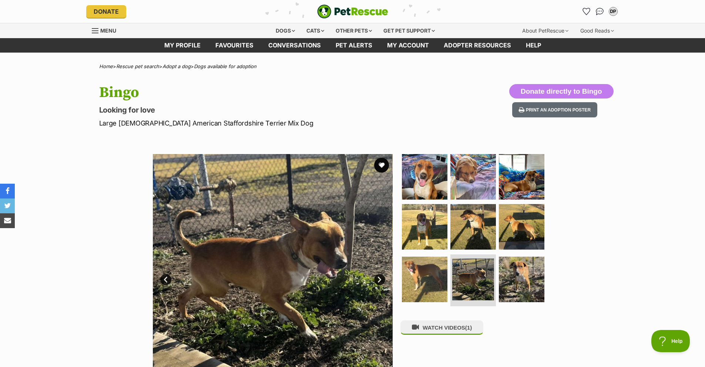
drag, startPoint x: 270, startPoint y: 119, endPoint x: 78, endPoint y: 128, distance: 192.2
copy p "Large Male American Staffordshire Terrier Mix Dog"
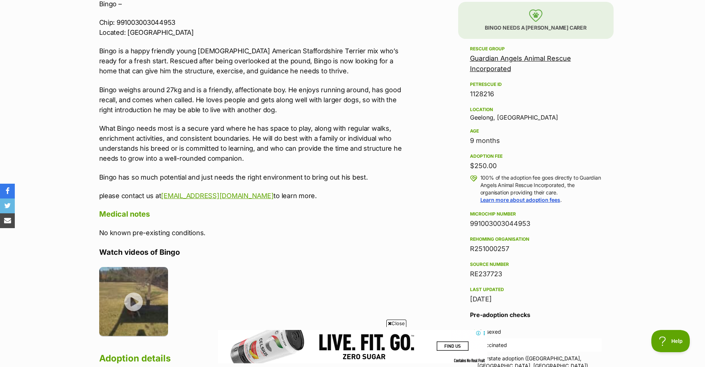
scroll to position [444, 0]
drag, startPoint x: 513, startPoint y: 68, endPoint x: 471, endPoint y: 54, distance: 44.1
click at [471, 54] on div "Guardian Angels Animal Rescue Incorporated" at bounding box center [536, 63] width 132 height 21
copy link "Guardian Angels Animal Rescue Incorporated"
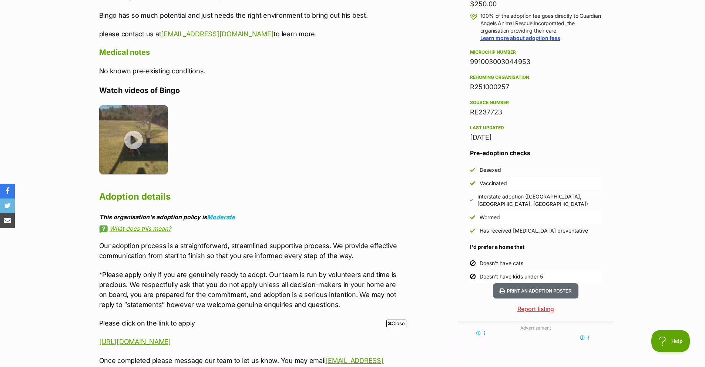
scroll to position [629, 0]
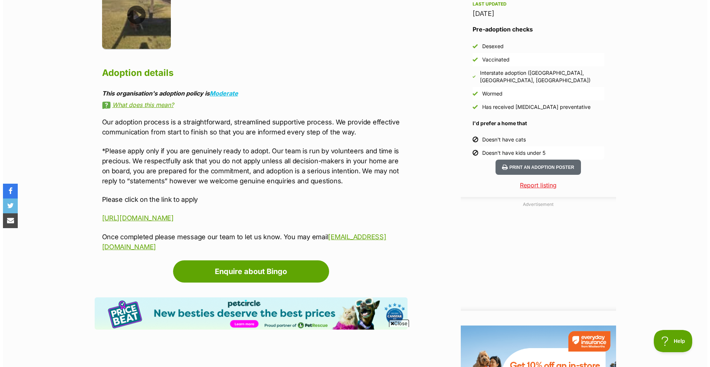
scroll to position [721, 0]
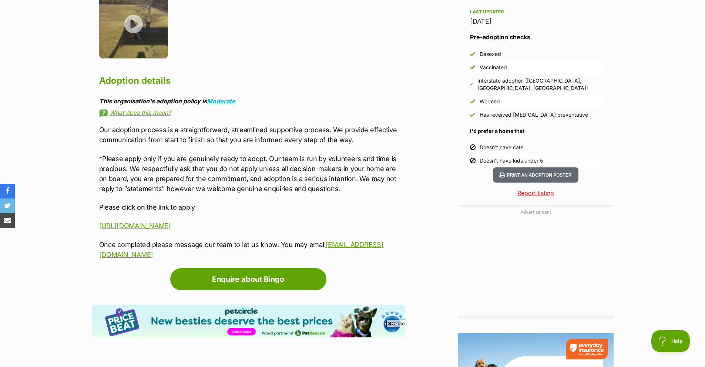
drag, startPoint x: 146, startPoint y: 74, endPoint x: 143, endPoint y: 70, distance: 5.1
click at [137, 53] on img at bounding box center [133, 22] width 69 height 69
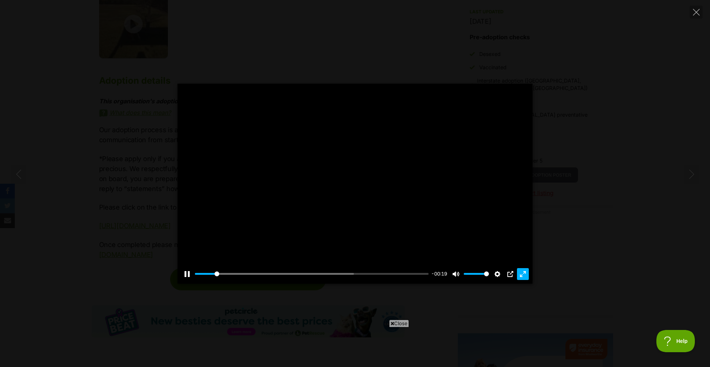
click at [521, 271] on button "Exit fullscreen Enter fullscreen" at bounding box center [523, 274] width 12 height 12
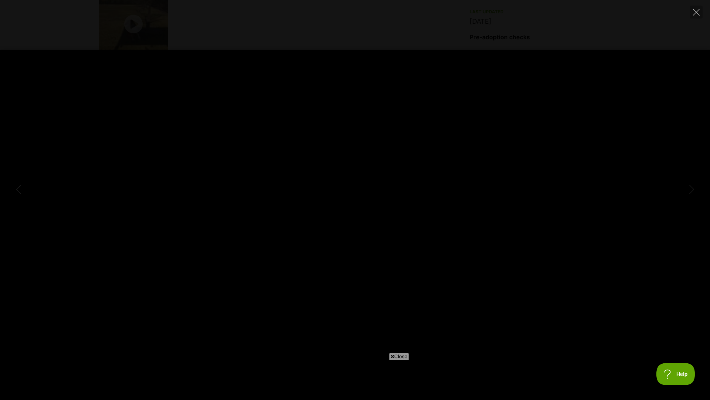
type input "100"
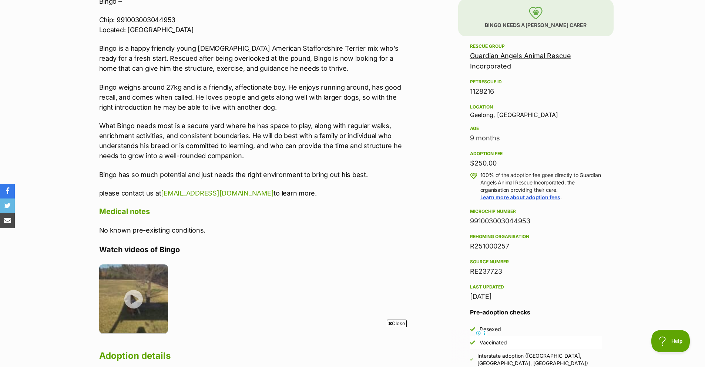
scroll to position [277, 0]
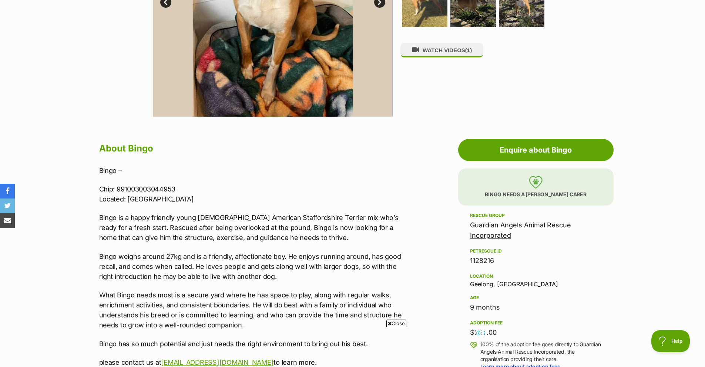
click at [204, 217] on p "Bingo is a happy friendly young male American Staffordshire Terrier mix who’s r…" at bounding box center [252, 227] width 306 height 30
drag, startPoint x: 203, startPoint y: 225, endPoint x: 209, endPoint y: 226, distance: 6.0
click at [209, 226] on p "Bingo is a happy friendly young male American Staffordshire Terrier mix who’s r…" at bounding box center [252, 227] width 306 height 30
drag, startPoint x: 236, startPoint y: 271, endPoint x: 269, endPoint y: 267, distance: 33.9
click at [267, 267] on p "Bingo weighs around 27kg and is a friendly, affectionate boy. He enjoys running…" at bounding box center [252, 266] width 306 height 30
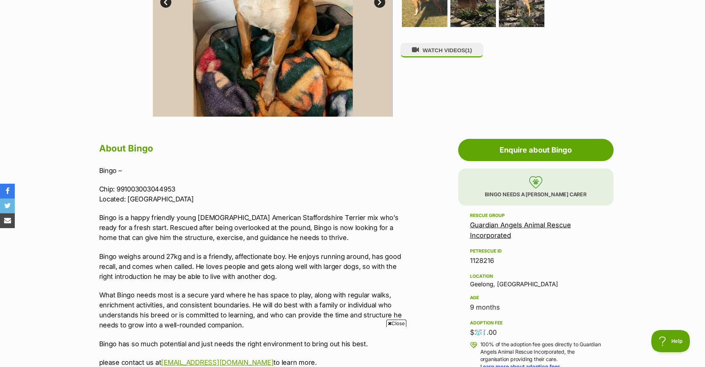
click at [350, 277] on p "Bingo weighs around 27kg and is a friendly, affectionate boy. He enjoys running…" at bounding box center [252, 266] width 306 height 30
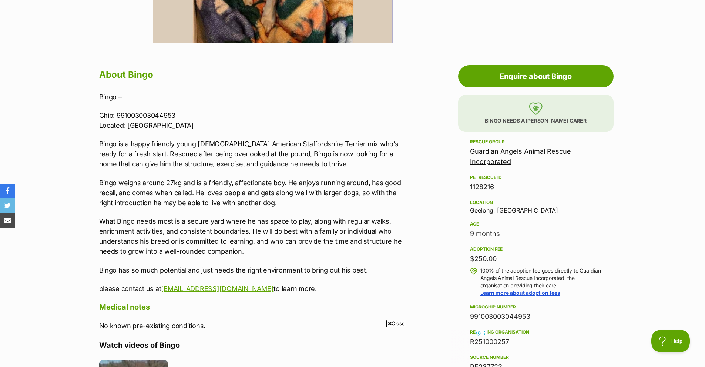
scroll to position [351, 0]
drag, startPoint x: 163, startPoint y: 223, endPoint x: 189, endPoint y: 224, distance: 26.3
click at [189, 224] on p "What Bingo needs most is a secure yard where he has space to play, along with r…" at bounding box center [252, 236] width 306 height 40
click at [240, 236] on p "What Bingo needs most is a secure yard where he has space to play, along with r…" at bounding box center [252, 236] width 306 height 40
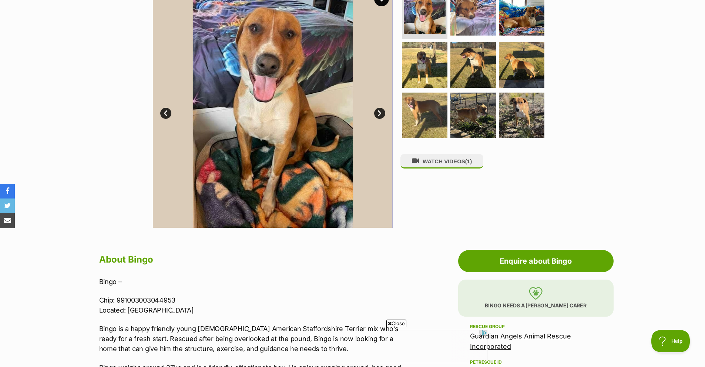
scroll to position [0, 0]
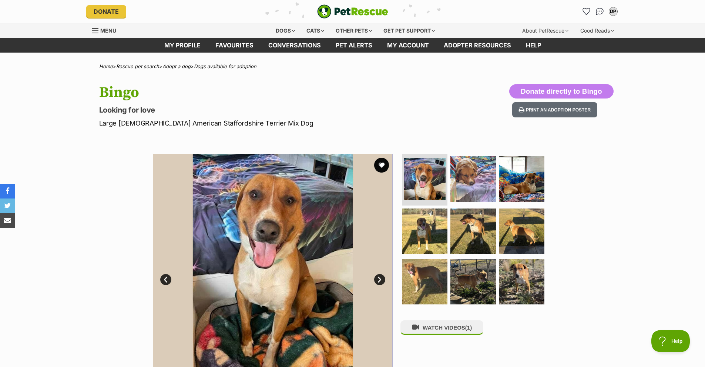
click at [378, 277] on link "Next" at bounding box center [379, 279] width 11 height 11
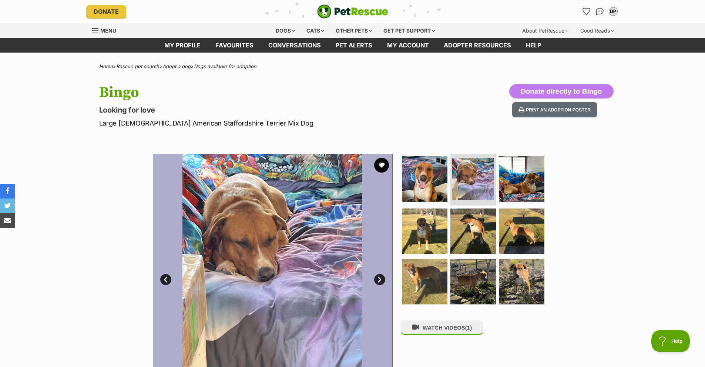
click at [378, 277] on link "Next" at bounding box center [379, 279] width 11 height 11
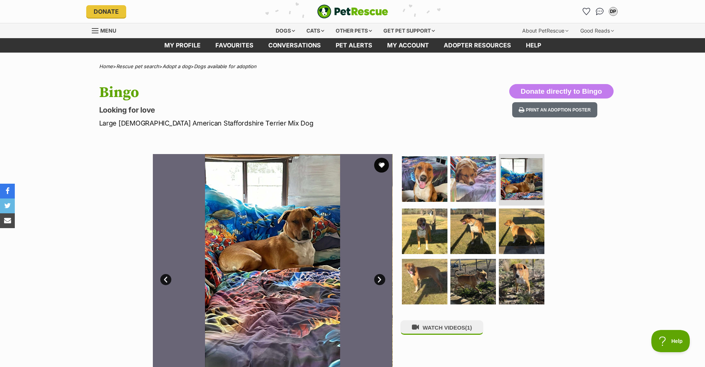
click at [378, 277] on link "Next" at bounding box center [379, 279] width 11 height 11
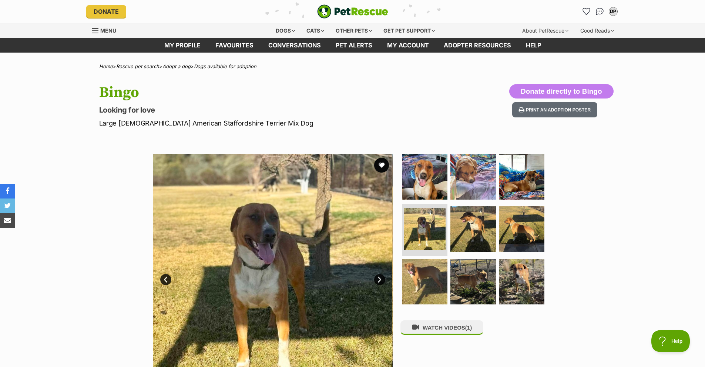
click at [378, 277] on link "Next" at bounding box center [379, 279] width 11 height 11
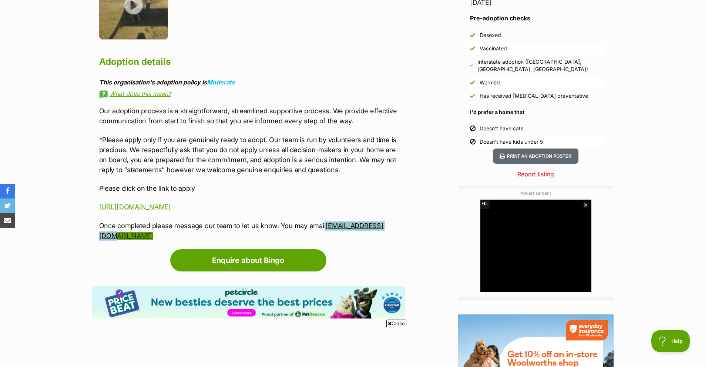
drag, startPoint x: 395, startPoint y: 223, endPoint x: 324, endPoint y: 227, distance: 71.1
click at [324, 227] on p "Once completed please message our team to let us know. You may email gaarinc21@…" at bounding box center [252, 230] width 306 height 20
copy link "gaarinc21@gmail.com"
